Goal: Information Seeking & Learning: Learn about a topic

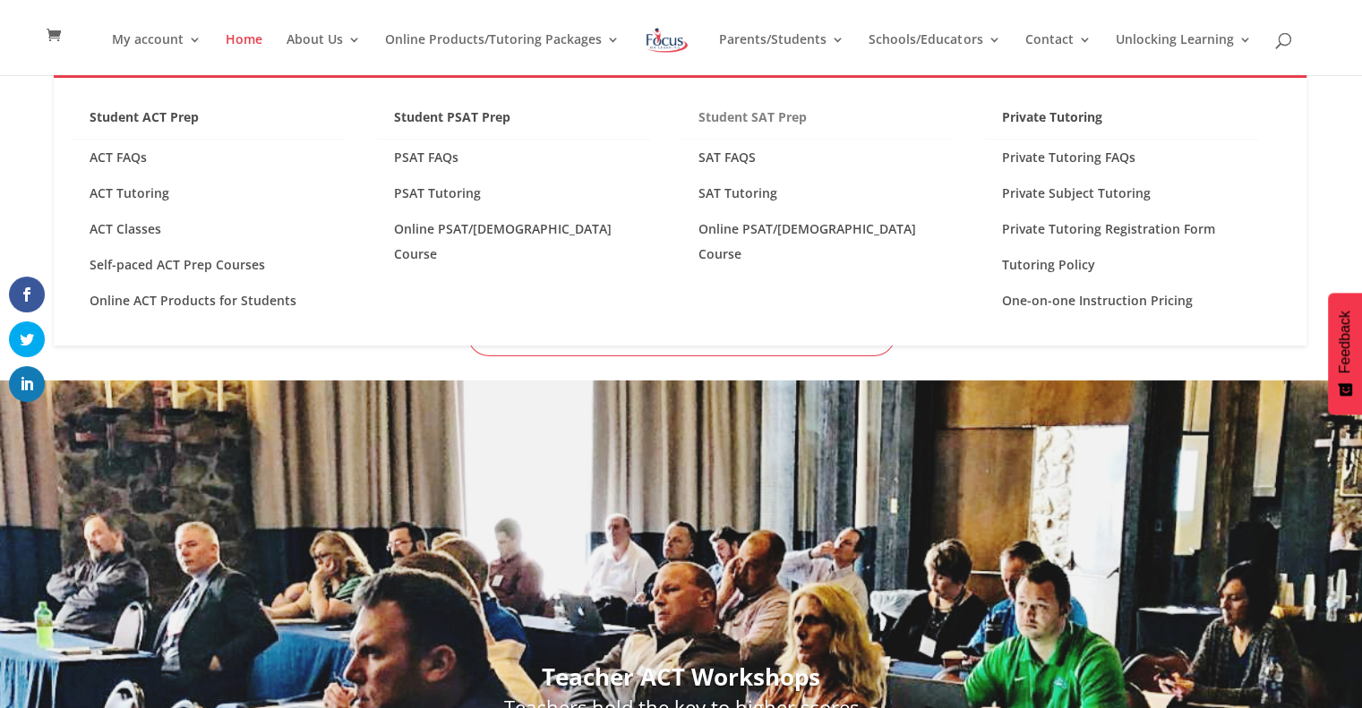
click at [752, 117] on link "Student SAT Prep" at bounding box center [817, 122] width 274 height 35
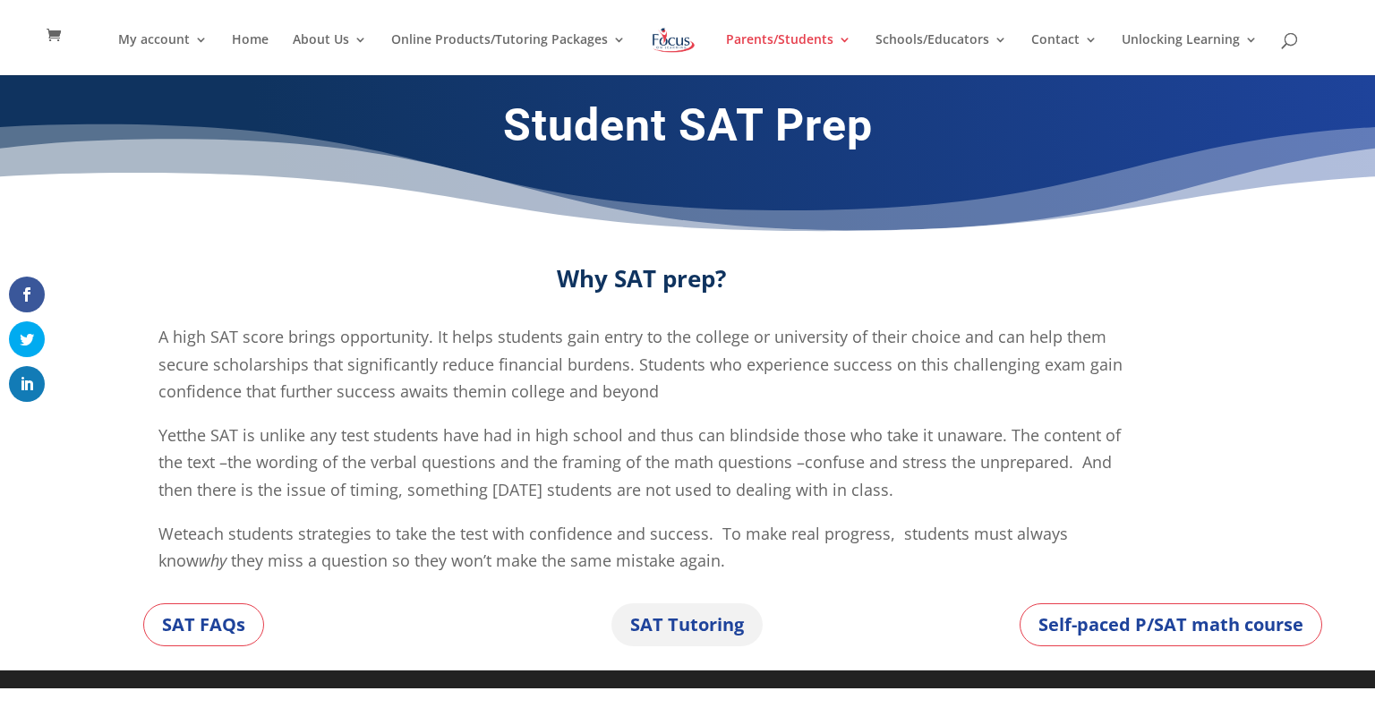
click at [637, 633] on link "SAT Tutoring" at bounding box center [686, 624] width 151 height 43
click at [243, 636] on link "SAT FAQs" at bounding box center [203, 624] width 121 height 43
click at [243, 633] on link "SAT FAQs" at bounding box center [203, 624] width 121 height 43
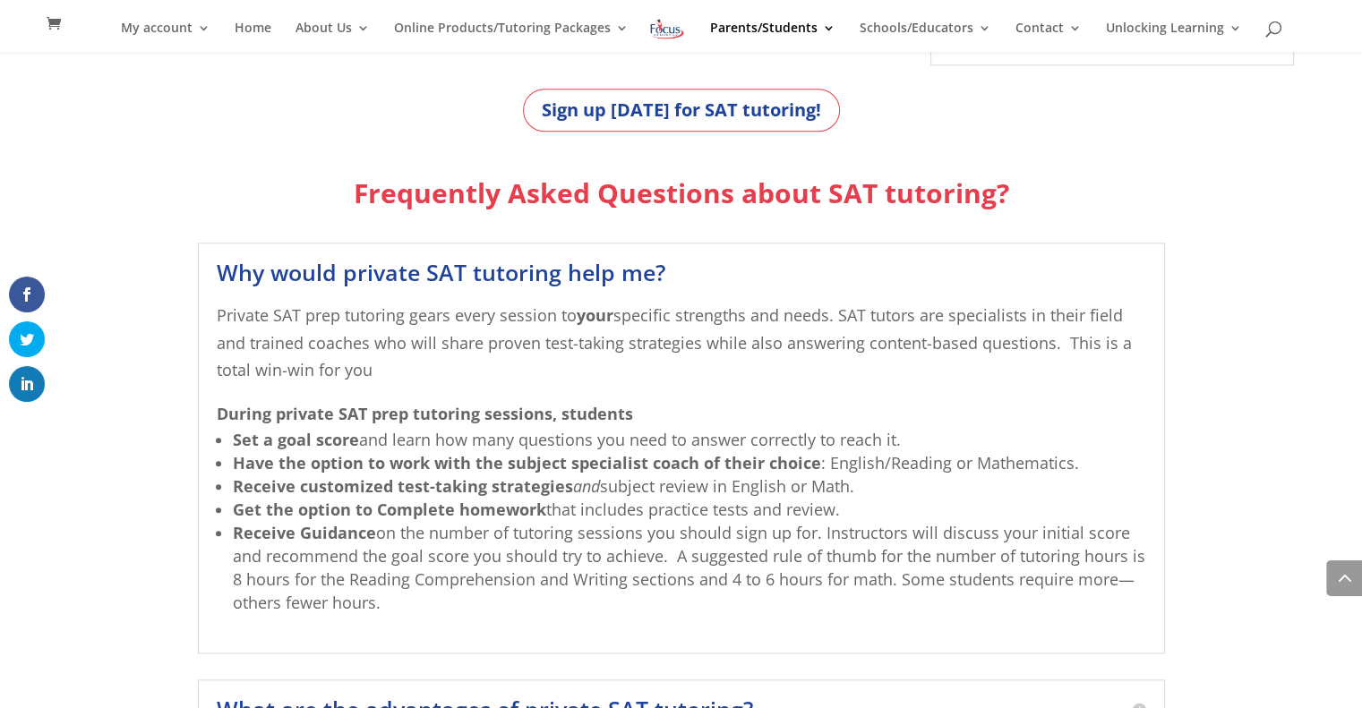
scroll to position [1799, 0]
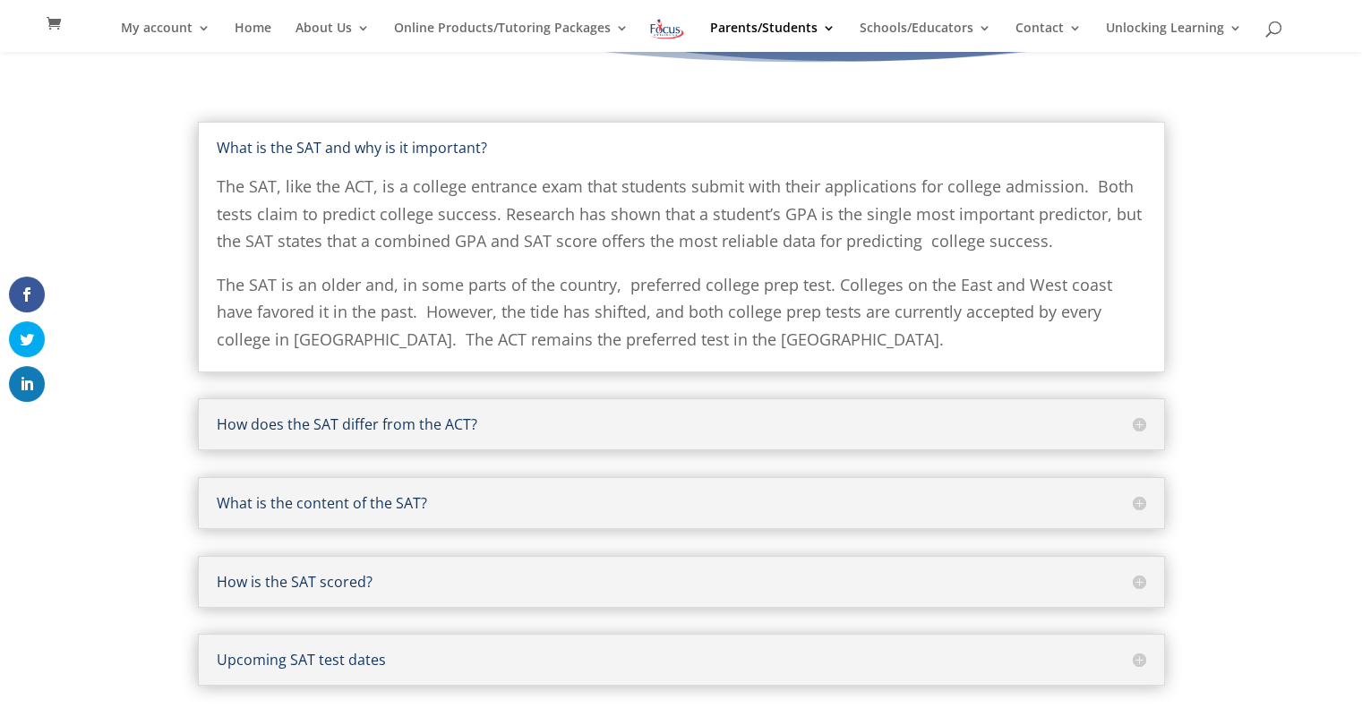
scroll to position [163, 0]
